Goal: Use online tool/utility: Use online tool/utility

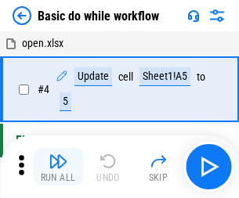
click at [58, 167] on img "button" at bounding box center [57, 161] width 19 height 19
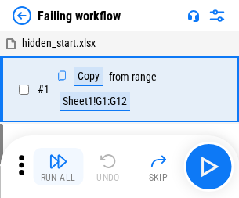
click at [58, 167] on img "button" at bounding box center [57, 161] width 19 height 19
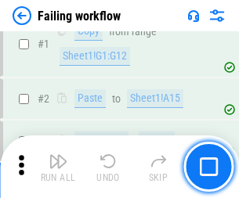
scroll to position [332, 0]
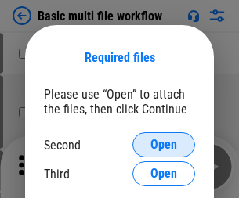
click at [163, 145] on span "Open" at bounding box center [163, 144] width 27 height 13
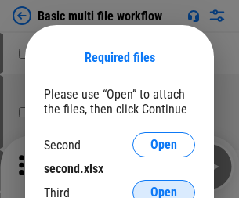
click at [163, 186] on span "Open" at bounding box center [163, 192] width 27 height 13
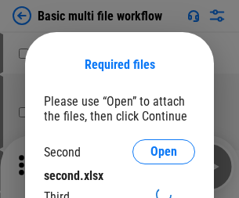
scroll to position [7, 0]
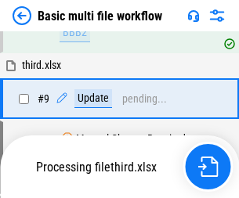
scroll to position [432, 0]
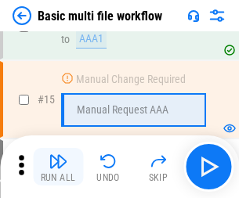
click at [58, 167] on img "button" at bounding box center [57, 161] width 19 height 19
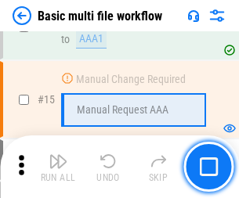
scroll to position [1041, 0]
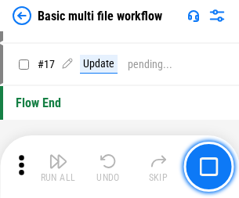
click at [58, 167] on img "button" at bounding box center [57, 161] width 19 height 19
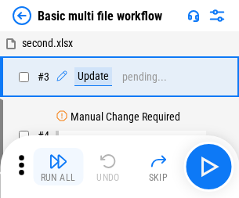
click at [58, 167] on img "button" at bounding box center [57, 161] width 19 height 19
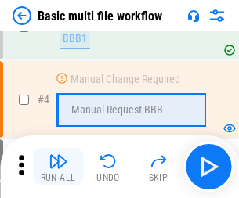
click at [58, 167] on img "button" at bounding box center [57, 161] width 19 height 19
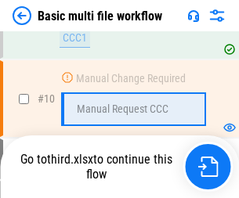
scroll to position [733, 0]
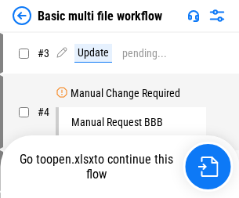
scroll to position [63, 0]
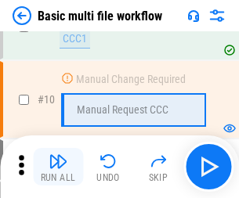
click at [58, 167] on img "button" at bounding box center [57, 161] width 19 height 19
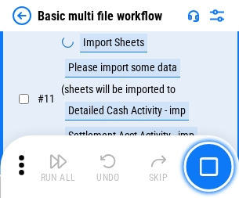
click at [58, 167] on img "button" at bounding box center [57, 161] width 19 height 19
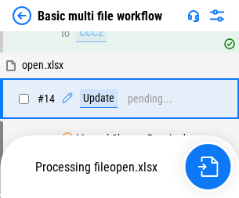
scroll to position [818, 0]
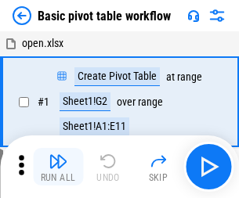
click at [58, 167] on img "button" at bounding box center [57, 161] width 19 height 19
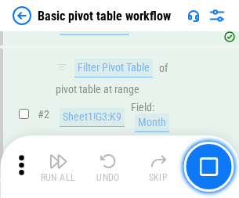
scroll to position [375, 0]
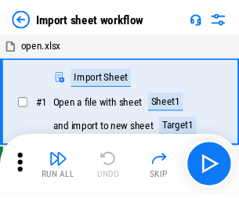
scroll to position [5, 0]
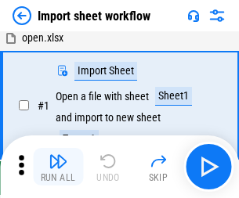
click at [58, 167] on img "button" at bounding box center [57, 161] width 19 height 19
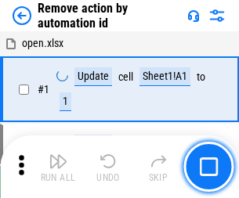
scroll to position [58, 0]
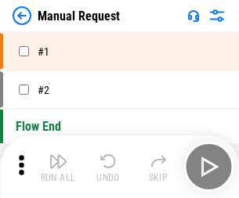
click at [58, 167] on img "button" at bounding box center [57, 161] width 19 height 19
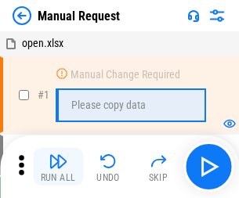
click at [58, 167] on img "button" at bounding box center [57, 161] width 19 height 19
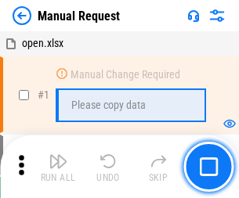
scroll to position [53, 0]
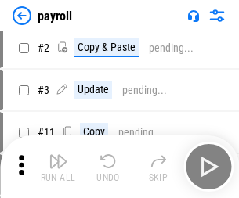
click at [58, 167] on img "button" at bounding box center [57, 161] width 19 height 19
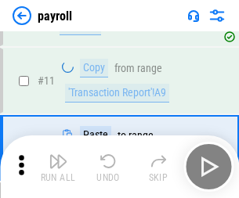
scroll to position [113, 0]
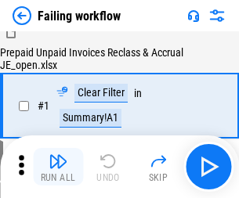
click at [58, 167] on img "button" at bounding box center [57, 161] width 19 height 19
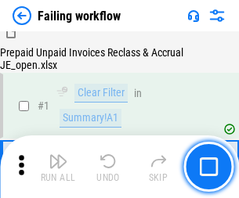
scroll to position [253, 0]
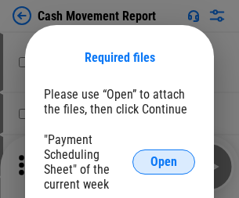
click at [163, 162] on span "Open" at bounding box center [163, 162] width 27 height 13
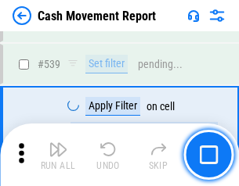
scroll to position [6941, 0]
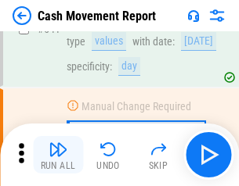
click at [58, 155] on img "button" at bounding box center [57, 149] width 19 height 19
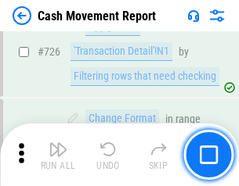
scroll to position [8160, 0]
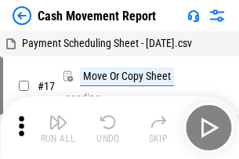
click at [58, 116] on img "button" at bounding box center [57, 122] width 19 height 19
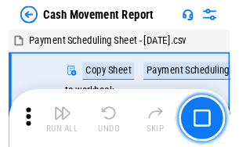
scroll to position [28, 0]
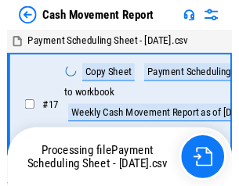
scroll to position [9, 0]
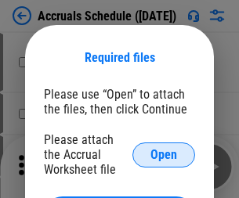
click at [163, 154] on span "Open" at bounding box center [163, 155] width 27 height 13
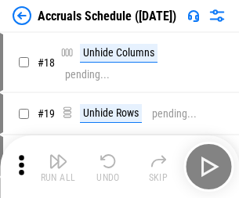
scroll to position [150, 0]
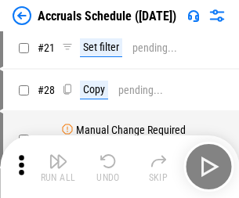
click at [58, 167] on img "button" at bounding box center [57, 161] width 19 height 19
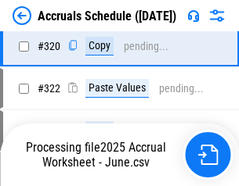
scroll to position [2909, 0]
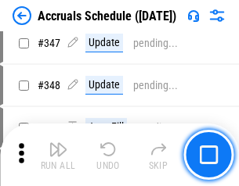
click at [58, 155] on img "button" at bounding box center [57, 149] width 19 height 19
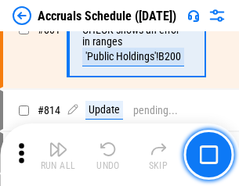
scroll to position [6902, 0]
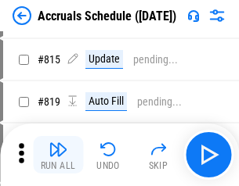
click at [58, 155] on img "button" at bounding box center [57, 149] width 19 height 19
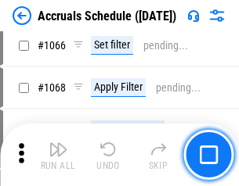
scroll to position [9038, 0]
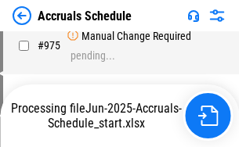
scroll to position [7734, 0]
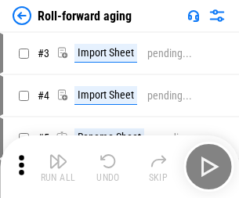
click at [58, 155] on img "button" at bounding box center [57, 161] width 19 height 19
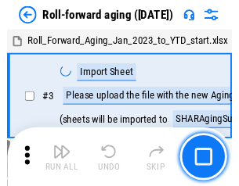
scroll to position [2, 0]
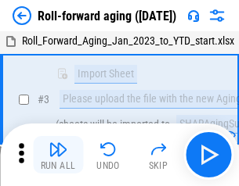
click at [58, 155] on img "button" at bounding box center [57, 149] width 19 height 19
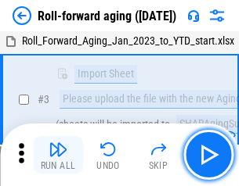
scroll to position [101, 0]
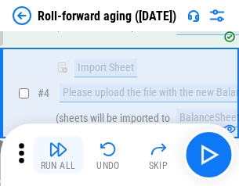
click at [58, 155] on img "button" at bounding box center [57, 149] width 19 height 19
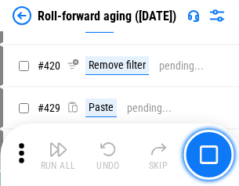
scroll to position [5423, 0]
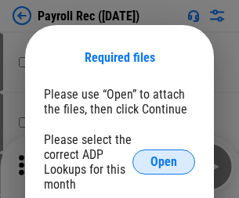
click at [163, 162] on span "Open" at bounding box center [163, 162] width 27 height 13
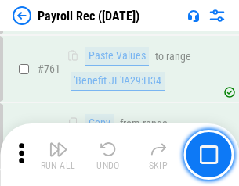
scroll to position [9625, 0]
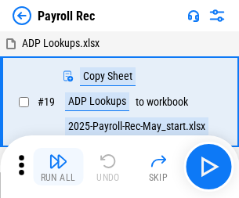
click at [58, 167] on img "button" at bounding box center [57, 161] width 19 height 19
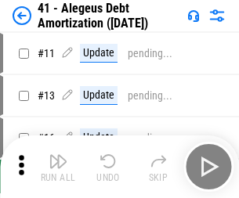
click at [58, 167] on img "button" at bounding box center [57, 161] width 19 height 19
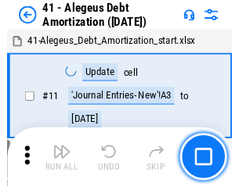
scroll to position [193, 0]
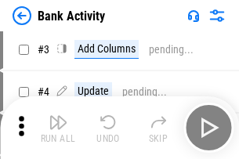
click at [58, 127] on img "button" at bounding box center [57, 122] width 19 height 19
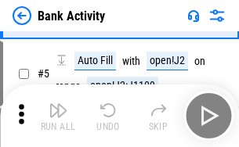
scroll to position [83, 0]
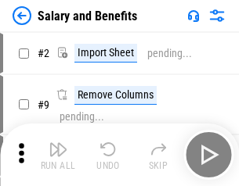
scroll to position [21, 0]
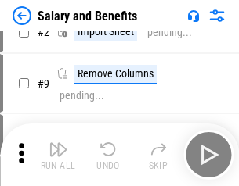
click at [58, 155] on img "button" at bounding box center [57, 149] width 19 height 19
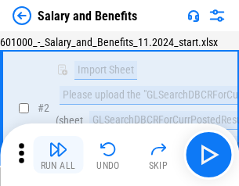
click at [58, 155] on img "button" at bounding box center [57, 149] width 19 height 19
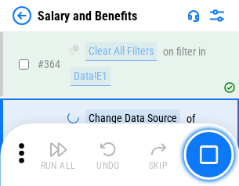
scroll to position [7365, 0]
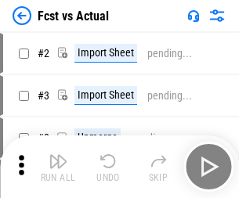
click at [58, 155] on img "button" at bounding box center [57, 161] width 19 height 19
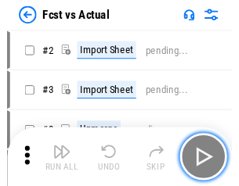
scroll to position [20, 0]
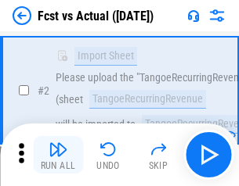
click at [58, 155] on img "button" at bounding box center [57, 149] width 19 height 19
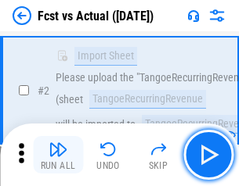
scroll to position [146, 0]
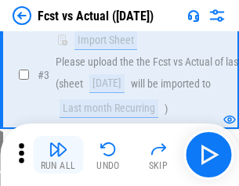
click at [58, 155] on img "button" at bounding box center [57, 149] width 19 height 19
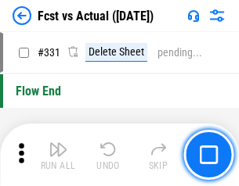
scroll to position [7487, 0]
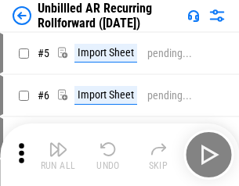
click at [58, 155] on img "button" at bounding box center [57, 149] width 19 height 19
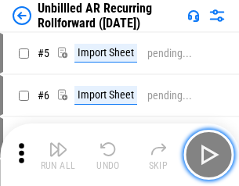
scroll to position [34, 0]
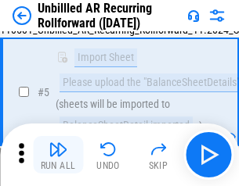
click at [58, 155] on img "button" at bounding box center [57, 149] width 19 height 19
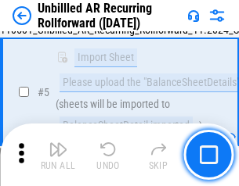
scroll to position [147, 0]
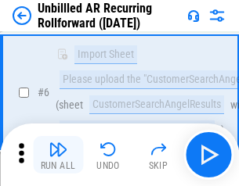
click at [58, 155] on img "button" at bounding box center [57, 149] width 19 height 19
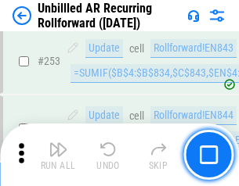
scroll to position [5312, 0]
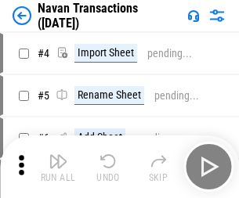
click at [58, 155] on img "button" at bounding box center [57, 161] width 19 height 19
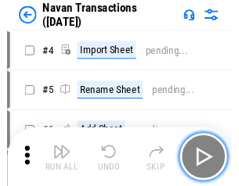
scroll to position [25, 0]
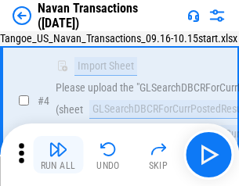
click at [58, 155] on img "button" at bounding box center [57, 149] width 19 height 19
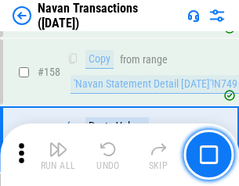
scroll to position [5071, 0]
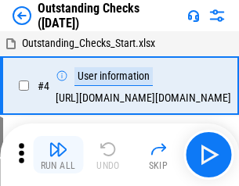
click at [58, 155] on img "button" at bounding box center [57, 149] width 19 height 19
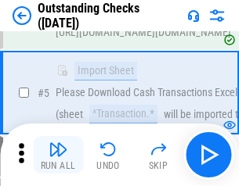
click at [58, 155] on img "button" at bounding box center [57, 149] width 19 height 19
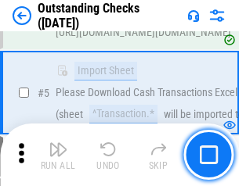
scroll to position [163, 0]
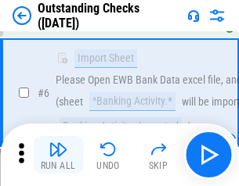
click at [58, 155] on img "button" at bounding box center [57, 149] width 19 height 19
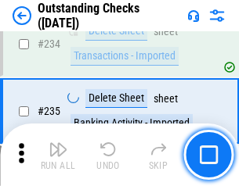
scroll to position [4749, 0]
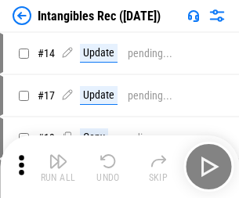
click at [58, 167] on img "button" at bounding box center [57, 161] width 19 height 19
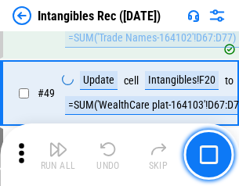
scroll to position [609, 0]
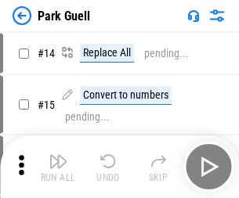
click at [58, 155] on img "button" at bounding box center [57, 161] width 19 height 19
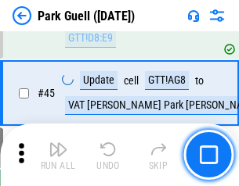
scroll to position [1956, 0]
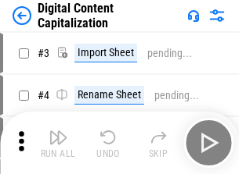
click at [58, 131] on img "button" at bounding box center [57, 137] width 19 height 19
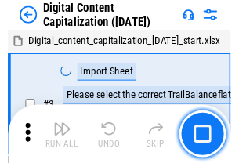
scroll to position [45, 0]
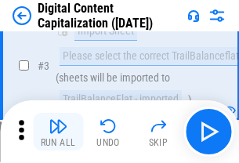
click at [58, 131] on img "button" at bounding box center [57, 126] width 19 height 19
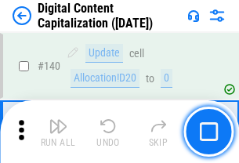
scroll to position [1659, 0]
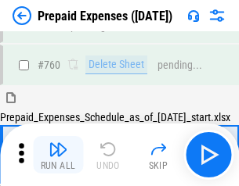
click at [58, 155] on img "button" at bounding box center [57, 149] width 19 height 19
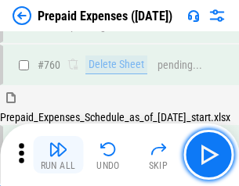
scroll to position [4335, 0]
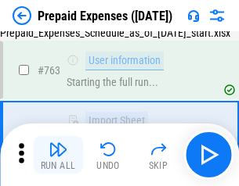
click at [58, 155] on img "button" at bounding box center [57, 149] width 19 height 19
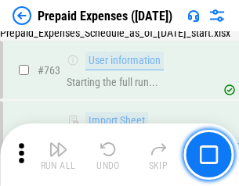
scroll to position [4427, 0]
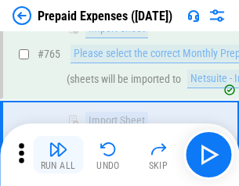
click at [58, 155] on img "button" at bounding box center [57, 149] width 19 height 19
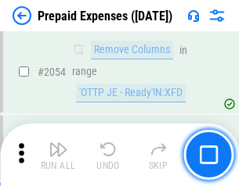
scroll to position [16349, 0]
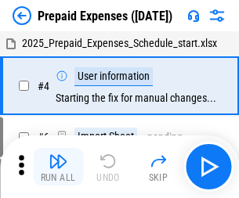
click at [58, 167] on img "button" at bounding box center [57, 161] width 19 height 19
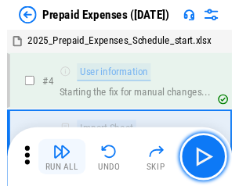
scroll to position [69, 0]
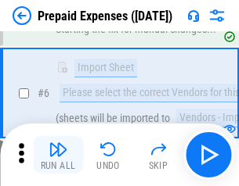
click at [58, 155] on img "button" at bounding box center [57, 149] width 19 height 19
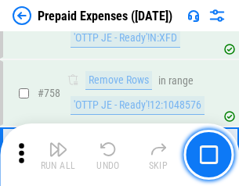
scroll to position [5573, 0]
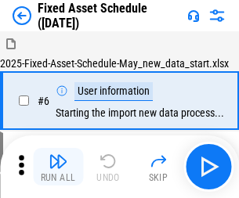
click at [58, 167] on img "button" at bounding box center [57, 161] width 19 height 19
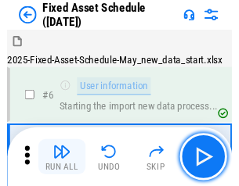
scroll to position [84, 0]
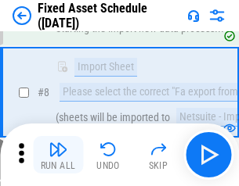
click at [58, 155] on img "button" at bounding box center [57, 149] width 19 height 19
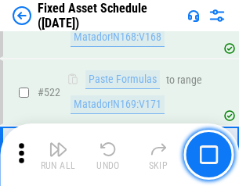
scroll to position [5436, 0]
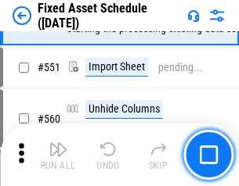
click at [58, 155] on img "button" at bounding box center [57, 149] width 19 height 19
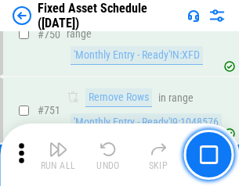
scroll to position [7625, 0]
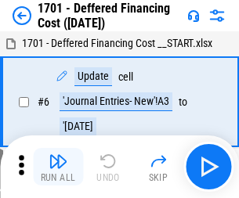
click at [58, 167] on img "button" at bounding box center [57, 161] width 19 height 19
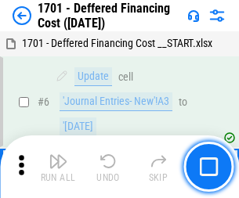
scroll to position [188, 0]
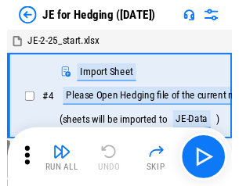
scroll to position [2, 0]
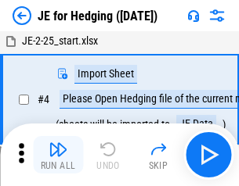
click at [58, 155] on img "button" at bounding box center [57, 149] width 19 height 19
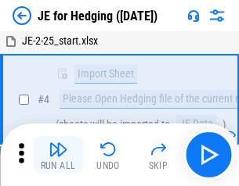
click at [58, 155] on img "button" at bounding box center [57, 149] width 19 height 19
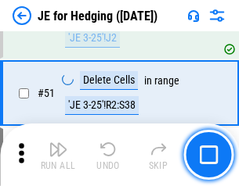
scroll to position [1013, 0]
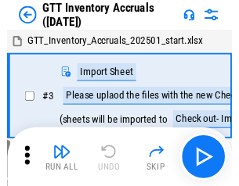
scroll to position [2, 0]
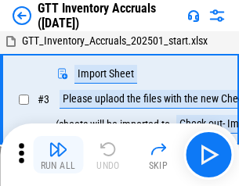
click at [58, 155] on img "button" at bounding box center [57, 149] width 19 height 19
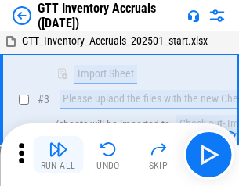
click at [58, 155] on img "button" at bounding box center [57, 149] width 19 height 19
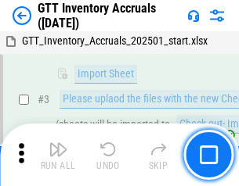
scroll to position [101, 0]
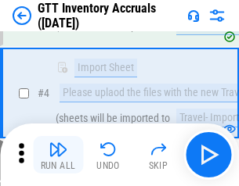
click at [58, 155] on img "button" at bounding box center [57, 149] width 19 height 19
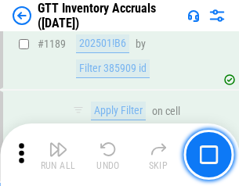
scroll to position [12772, 0]
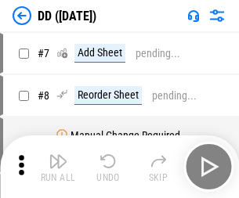
click at [58, 167] on img "button" at bounding box center [57, 161] width 19 height 19
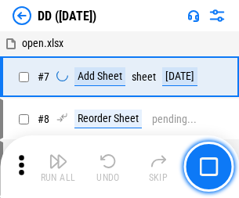
scroll to position [151, 0]
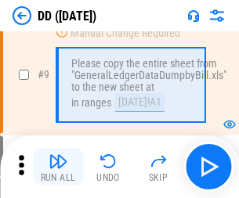
click at [58, 167] on img "button" at bounding box center [57, 161] width 19 height 19
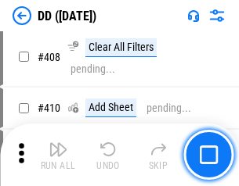
scroll to position [6998, 0]
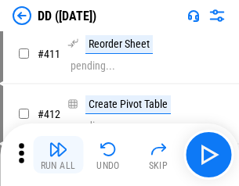
click at [58, 155] on img "button" at bounding box center [57, 149] width 19 height 19
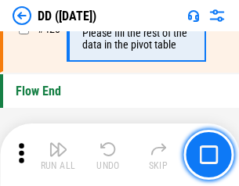
scroll to position [7486, 0]
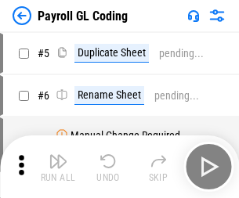
click at [58, 167] on img "button" at bounding box center [57, 161] width 19 height 19
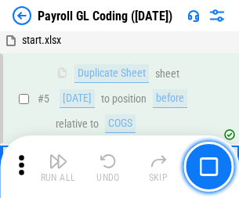
scroll to position [188, 0]
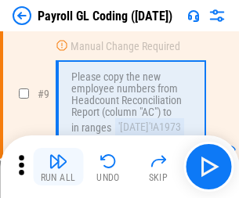
click at [58, 167] on img "button" at bounding box center [57, 161] width 19 height 19
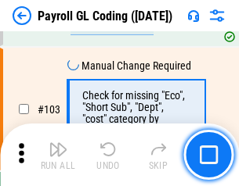
scroll to position [3669, 0]
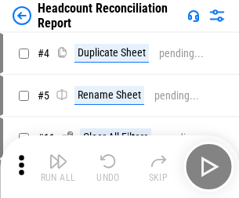
click at [58, 167] on img "button" at bounding box center [57, 161] width 19 height 19
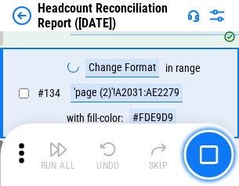
scroll to position [1880, 0]
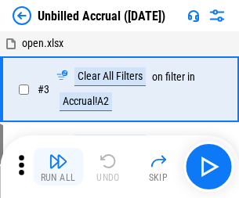
click at [58, 167] on img "button" at bounding box center [57, 161] width 19 height 19
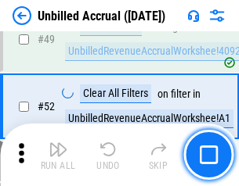
scroll to position [1419, 0]
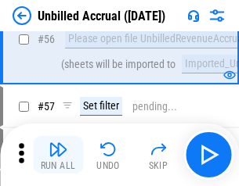
click at [58, 155] on img "button" at bounding box center [57, 149] width 19 height 19
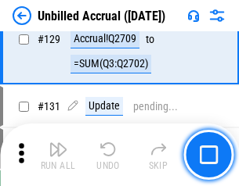
scroll to position [4659, 0]
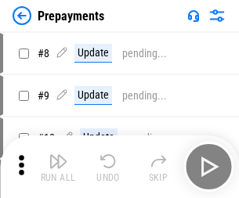
click at [58, 167] on img "button" at bounding box center [57, 161] width 19 height 19
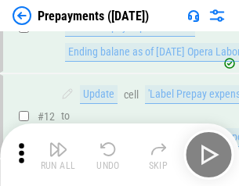
scroll to position [98, 0]
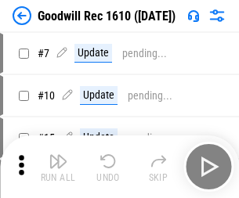
click at [58, 167] on img "button" at bounding box center [57, 161] width 19 height 19
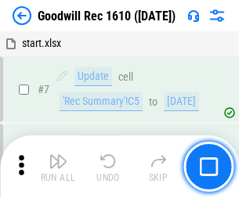
scroll to position [267, 0]
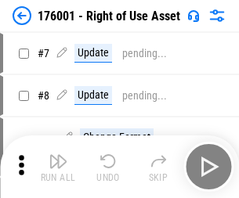
click at [58, 167] on img "button" at bounding box center [57, 161] width 19 height 19
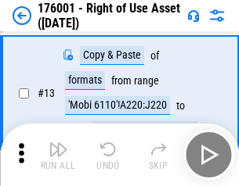
scroll to position [101, 0]
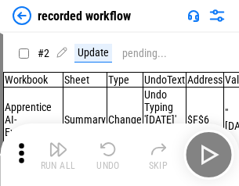
click at [58, 155] on img "button" at bounding box center [57, 149] width 19 height 19
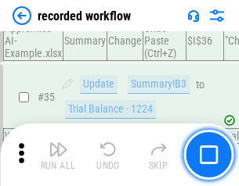
scroll to position [4889, 0]
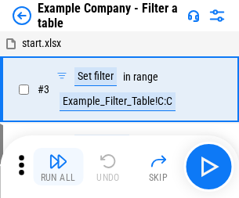
click at [58, 167] on img "button" at bounding box center [57, 161] width 19 height 19
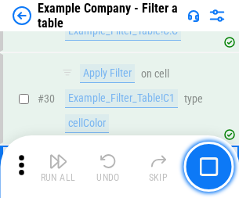
scroll to position [1431, 0]
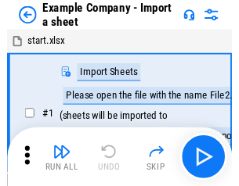
scroll to position [24, 0]
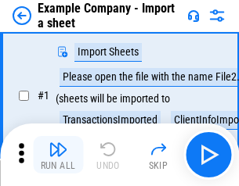
click at [58, 155] on img "button" at bounding box center [57, 149] width 19 height 19
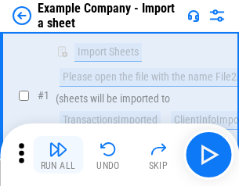
click at [58, 155] on img "button" at bounding box center [57, 149] width 19 height 19
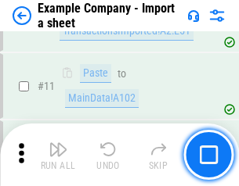
scroll to position [346, 0]
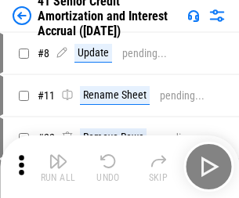
click at [58, 155] on img "button" at bounding box center [57, 161] width 19 height 19
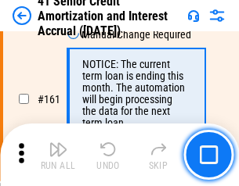
click at [58, 155] on img "button" at bounding box center [57, 149] width 19 height 19
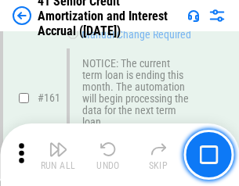
scroll to position [1673, 0]
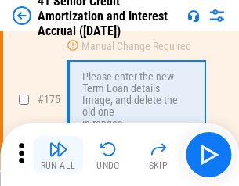
click at [58, 155] on img "button" at bounding box center [57, 149] width 19 height 19
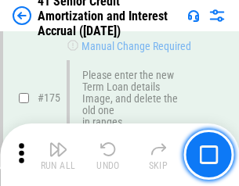
scroll to position [1832, 0]
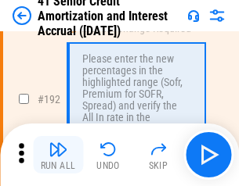
click at [58, 155] on img "button" at bounding box center [57, 149] width 19 height 19
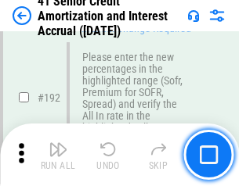
scroll to position [1996, 0]
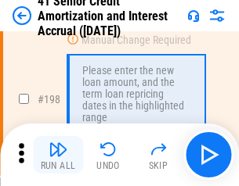
click at [58, 155] on img "button" at bounding box center [57, 149] width 19 height 19
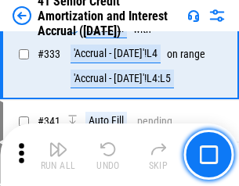
scroll to position [3995, 0]
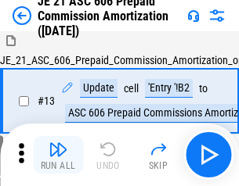
click at [58, 155] on img "button" at bounding box center [57, 149] width 19 height 19
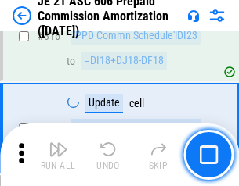
scroll to position [2920, 0]
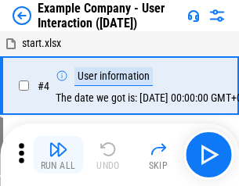
click at [58, 155] on img "button" at bounding box center [57, 149] width 19 height 19
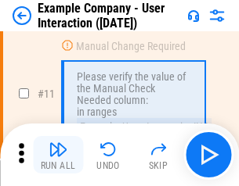
click at [58, 155] on img "button" at bounding box center [57, 149] width 19 height 19
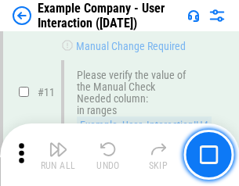
scroll to position [339, 0]
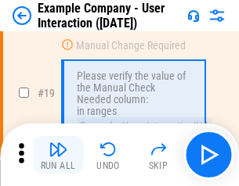
click at [58, 155] on img "button" at bounding box center [57, 149] width 19 height 19
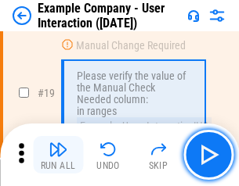
click at [58, 155] on img "button" at bounding box center [57, 149] width 19 height 19
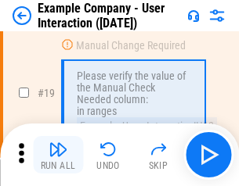
click at [58, 155] on img "button" at bounding box center [57, 149] width 19 height 19
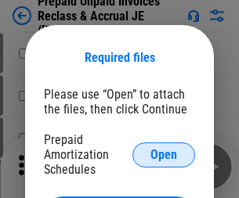
click at [163, 154] on span "Open" at bounding box center [163, 155] width 27 height 13
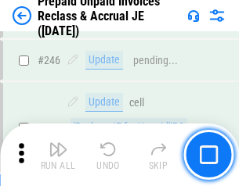
scroll to position [2112, 0]
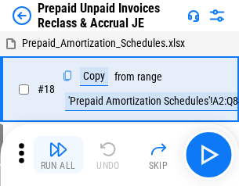
click at [58, 155] on img "button" at bounding box center [57, 149] width 19 height 19
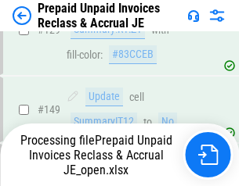
scroll to position [2112, 0]
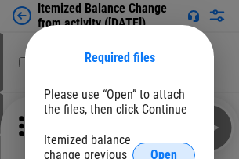
click at [163, 149] on span "Open" at bounding box center [163, 155] width 27 height 13
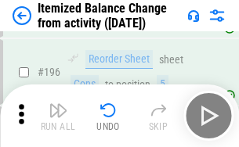
scroll to position [3010, 0]
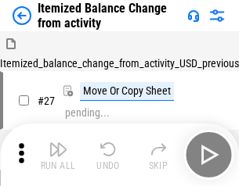
scroll to position [24, 0]
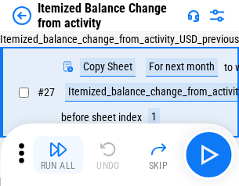
click at [58, 155] on img "button" at bounding box center [57, 149] width 19 height 19
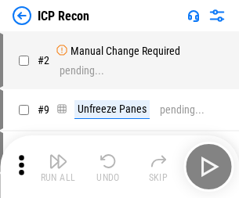
scroll to position [7, 0]
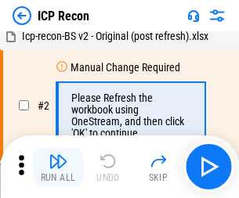
click at [58, 167] on img "button" at bounding box center [57, 161] width 19 height 19
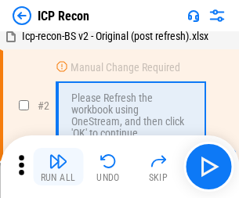
click at [58, 167] on img "button" at bounding box center [57, 161] width 19 height 19
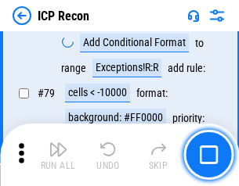
scroll to position [1533, 0]
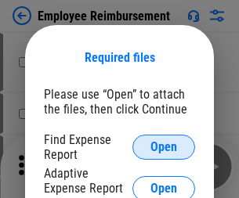
click at [163, 147] on span "Open" at bounding box center [163, 147] width 27 height 13
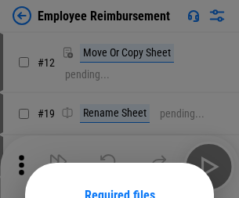
scroll to position [138, 0]
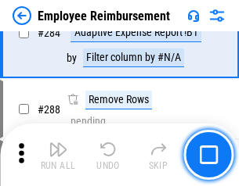
scroll to position [4251, 0]
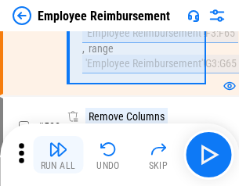
click at [58, 155] on img "button" at bounding box center [57, 149] width 19 height 19
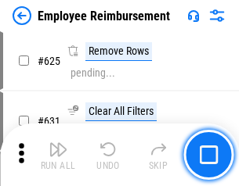
scroll to position [9364, 0]
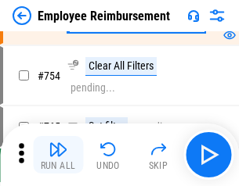
click at [58, 155] on img "button" at bounding box center [57, 149] width 19 height 19
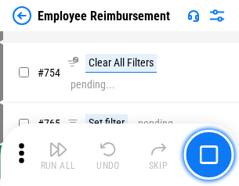
scroll to position [10973, 0]
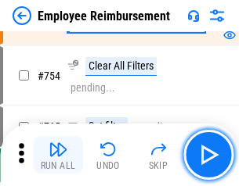
click at [58, 155] on img "button" at bounding box center [57, 149] width 19 height 19
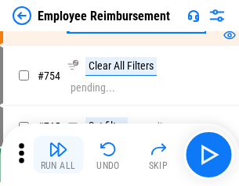
click at [58, 155] on img "button" at bounding box center [57, 149] width 19 height 19
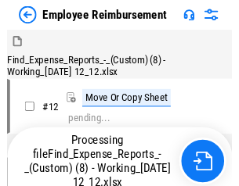
scroll to position [53, 0]
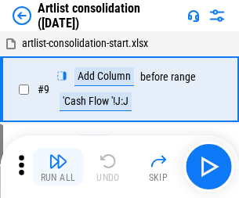
click at [58, 167] on img "button" at bounding box center [57, 161] width 19 height 19
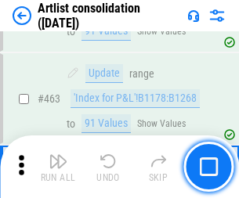
scroll to position [6848, 0]
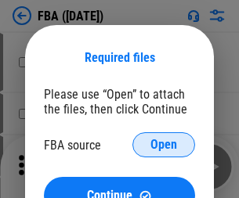
click at [163, 145] on span "Open" at bounding box center [163, 144] width 27 height 13
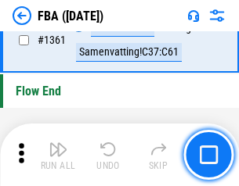
scroll to position [16797, 0]
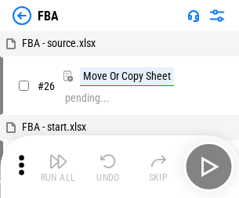
scroll to position [16, 0]
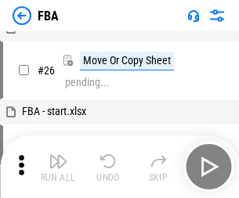
click at [58, 167] on img "button" at bounding box center [57, 161] width 19 height 19
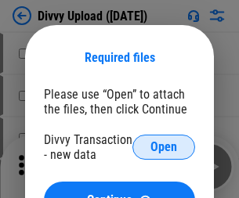
click at [163, 147] on span "Open" at bounding box center [163, 147] width 27 height 13
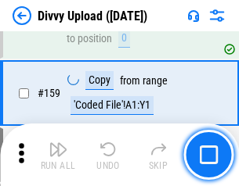
scroll to position [1620, 0]
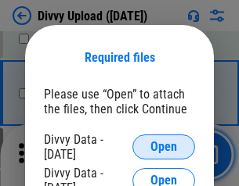
click at [163, 147] on span "Open" at bounding box center [163, 147] width 27 height 13
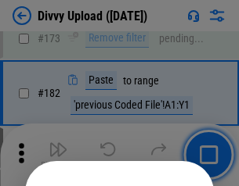
scroll to position [1756, 0]
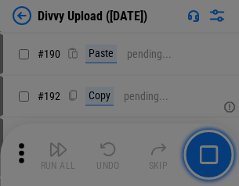
scroll to position [1974, 0]
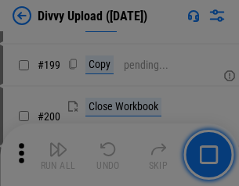
scroll to position [2274, 0]
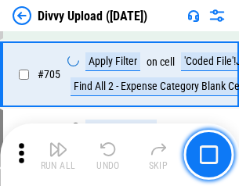
scroll to position [10699, 0]
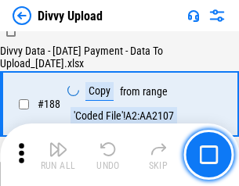
scroll to position [1841, 0]
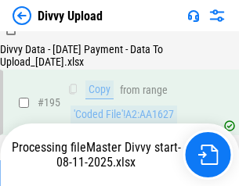
scroll to position [2186, 0]
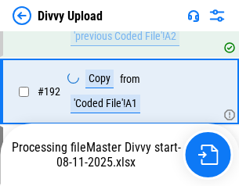
scroll to position [2095, 0]
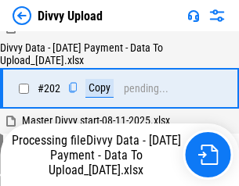
scroll to position [2531, 0]
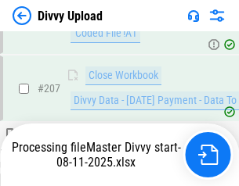
scroll to position [2876, 0]
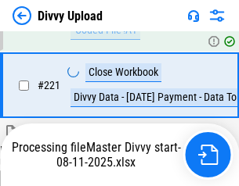
scroll to position [3475, 0]
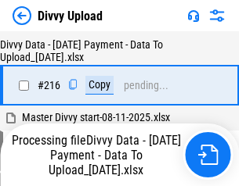
scroll to position [3233, 0]
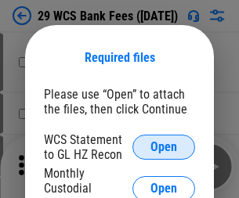
click at [163, 147] on span "Open" at bounding box center [163, 147] width 27 height 13
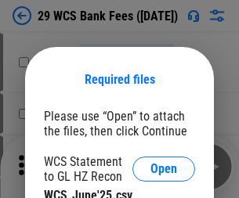
scroll to position [22, 0]
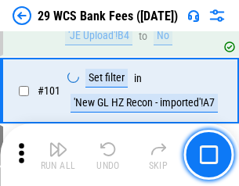
scroll to position [1524, 0]
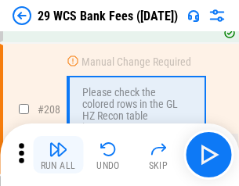
click at [58, 155] on img "button" at bounding box center [57, 149] width 19 height 19
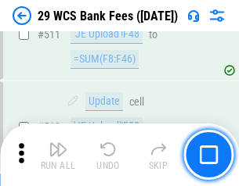
scroll to position [7869, 0]
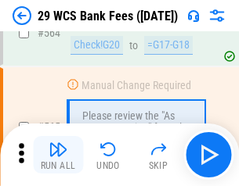
click at [58, 155] on img "button" at bounding box center [57, 149] width 19 height 19
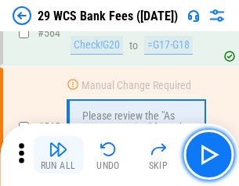
scroll to position [8459, 0]
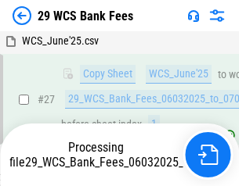
scroll to position [639, 0]
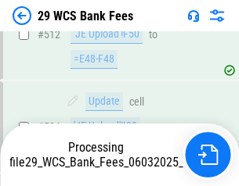
scroll to position [8350, 0]
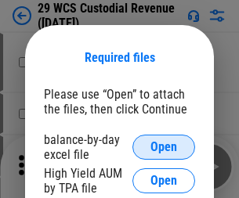
click at [163, 147] on span "Open" at bounding box center [163, 147] width 27 height 13
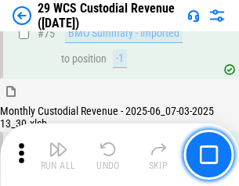
scroll to position [1634, 0]
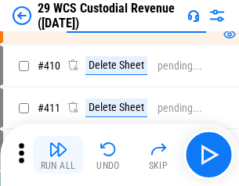
click at [58, 155] on img "button" at bounding box center [57, 149] width 19 height 19
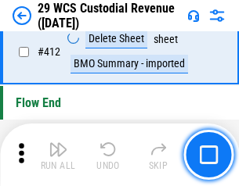
scroll to position [7469, 0]
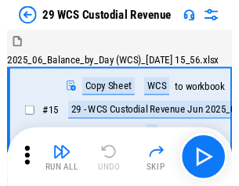
scroll to position [38, 0]
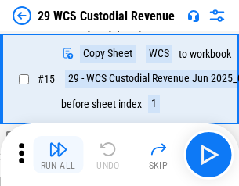
click at [58, 155] on img "button" at bounding box center [57, 149] width 19 height 19
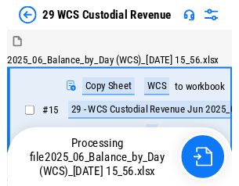
scroll to position [38, 0]
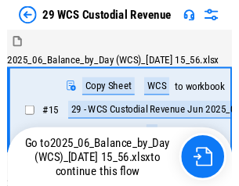
scroll to position [29, 0]
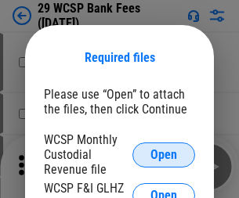
click at [163, 154] on span "Open" at bounding box center [163, 155] width 27 height 13
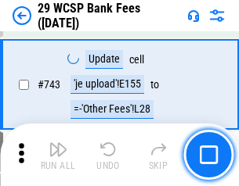
scroll to position [7881, 0]
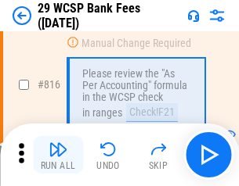
click at [58, 155] on img "button" at bounding box center [57, 149] width 19 height 19
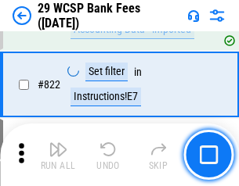
scroll to position [9635, 0]
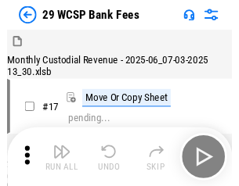
scroll to position [38, 0]
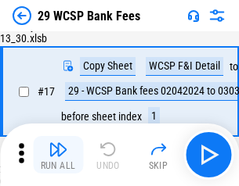
click at [58, 155] on img "button" at bounding box center [57, 149] width 19 height 19
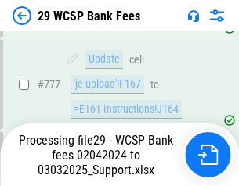
scroll to position [9151, 0]
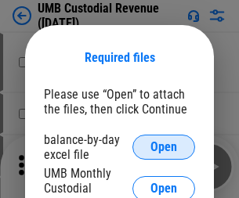
click at [163, 147] on span "Open" at bounding box center [163, 147] width 27 height 13
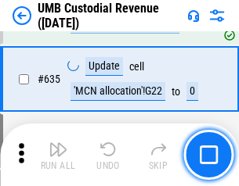
scroll to position [8185, 0]
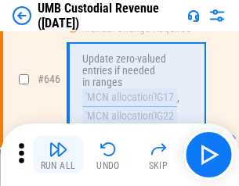
click at [58, 155] on img "button" at bounding box center [57, 149] width 19 height 19
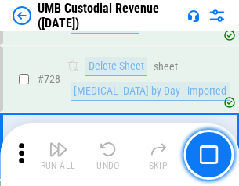
scroll to position [9648, 0]
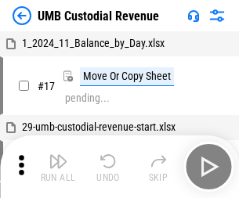
scroll to position [12, 0]
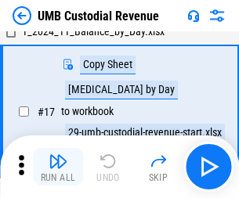
click at [58, 167] on img "button" at bounding box center [57, 161] width 19 height 19
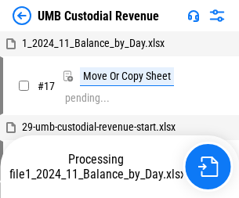
scroll to position [12, 0]
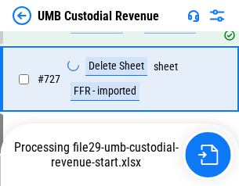
scroll to position [9612, 0]
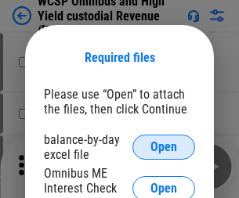
click at [163, 147] on span "Open" at bounding box center [163, 147] width 27 height 13
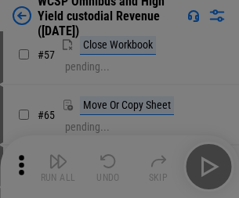
scroll to position [682, 0]
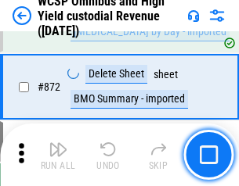
scroll to position [13237, 0]
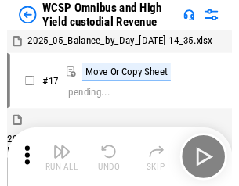
scroll to position [9, 0]
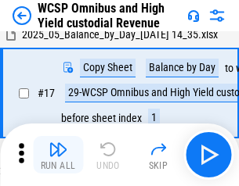
click at [58, 155] on img "button" at bounding box center [57, 149] width 19 height 19
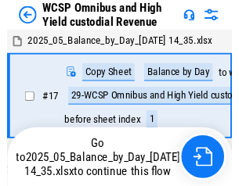
scroll to position [9, 0]
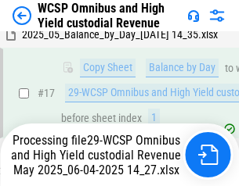
scroll to position [325, 0]
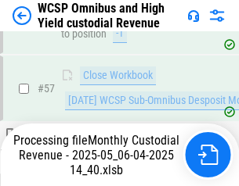
scroll to position [1605, 0]
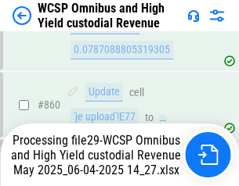
scroll to position [13201, 0]
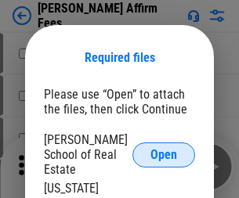
click at [163, 149] on span "Open" at bounding box center [163, 155] width 27 height 13
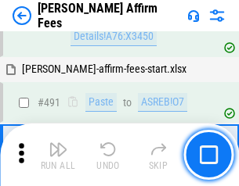
scroll to position [4253, 0]
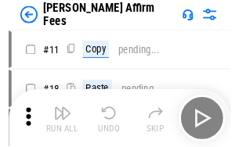
scroll to position [16, 0]
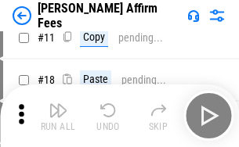
click at [58, 116] on img "button" at bounding box center [57, 110] width 19 height 19
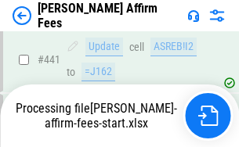
scroll to position [4102, 0]
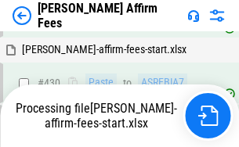
scroll to position [4125, 0]
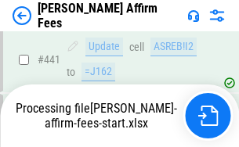
scroll to position [4102, 0]
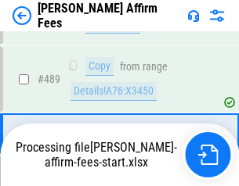
scroll to position [4082, 0]
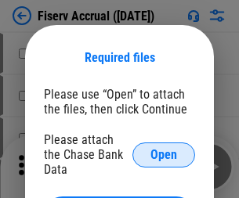
click at [163, 149] on span "Open" at bounding box center [163, 155] width 27 height 13
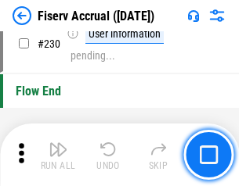
scroll to position [4956, 0]
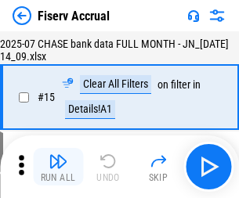
click at [58, 167] on img "button" at bounding box center [57, 161] width 19 height 19
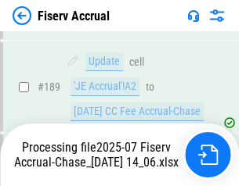
scroll to position [4020, 0]
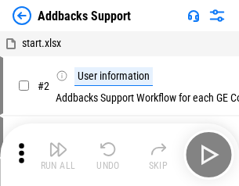
click at [58, 155] on img "button" at bounding box center [57, 149] width 19 height 19
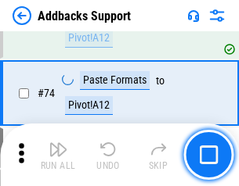
scroll to position [1139, 0]
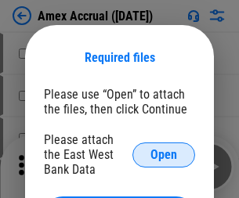
click at [163, 154] on span "Open" at bounding box center [163, 155] width 27 height 13
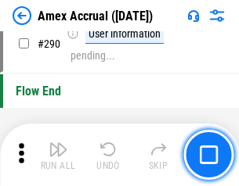
scroll to position [4871, 0]
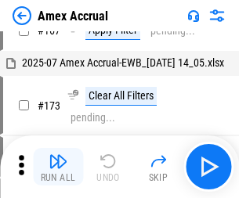
click at [58, 167] on img "button" at bounding box center [57, 161] width 19 height 19
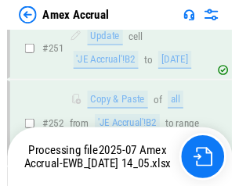
scroll to position [3859, 0]
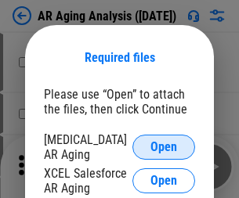
click at [163, 145] on span "Open" at bounding box center [163, 147] width 27 height 13
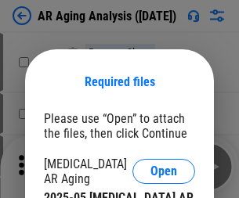
scroll to position [24, 0]
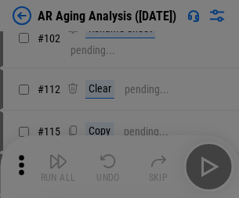
scroll to position [215, 0]
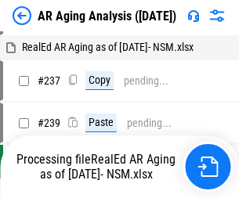
scroll to position [16, 0]
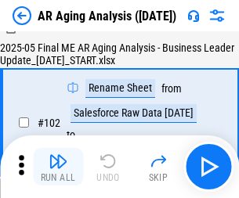
click at [58, 167] on img "button" at bounding box center [57, 161] width 19 height 19
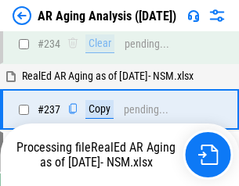
scroll to position [2424, 0]
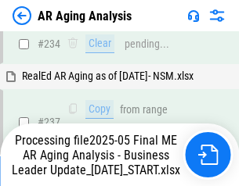
scroll to position [2406, 0]
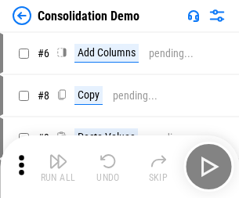
click at [58, 167] on img "button" at bounding box center [57, 161] width 19 height 19
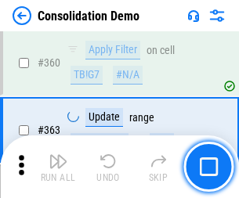
scroll to position [5242, 0]
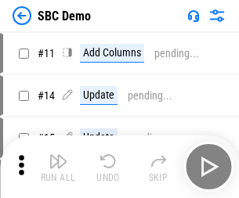
click at [58, 167] on img "button" at bounding box center [57, 161] width 19 height 19
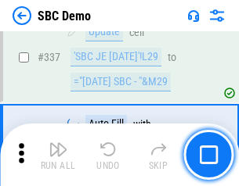
scroll to position [4114, 0]
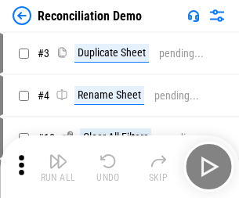
click at [58, 167] on img "button" at bounding box center [57, 161] width 19 height 19
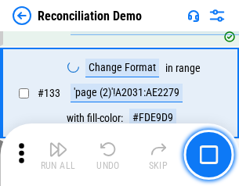
scroll to position [1857, 0]
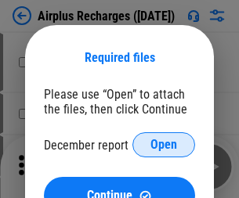
click at [163, 145] on span "Open" at bounding box center [163, 144] width 27 height 13
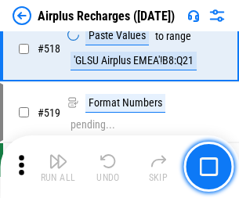
scroll to position [6730, 0]
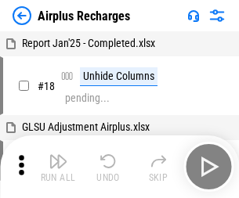
click at [58, 167] on img "button" at bounding box center [57, 161] width 19 height 19
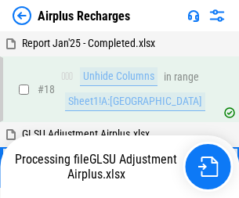
scroll to position [69, 0]
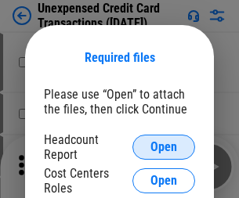
click at [163, 147] on span "Open" at bounding box center [163, 147] width 27 height 13
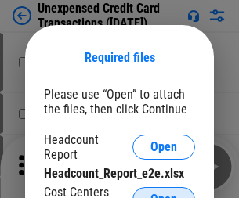
click at [163, 193] on span "Open" at bounding box center [163, 199] width 27 height 13
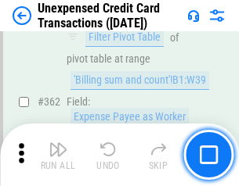
scroll to position [4022, 0]
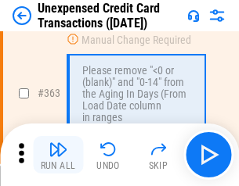
click at [58, 155] on img "button" at bounding box center [57, 149] width 19 height 19
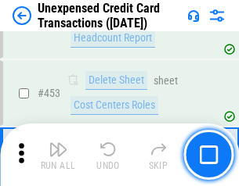
scroll to position [5334, 0]
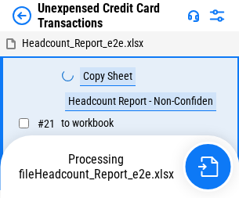
scroll to position [24, 0]
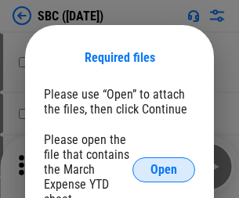
click at [163, 169] on span "Open" at bounding box center [163, 169] width 27 height 13
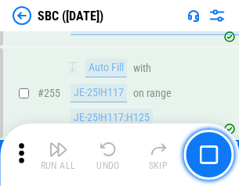
scroll to position [3056, 0]
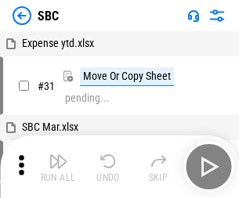
scroll to position [16, 0]
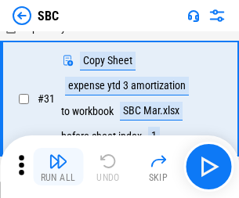
click at [58, 167] on img "button" at bounding box center [57, 161] width 19 height 19
